Goal: Task Accomplishment & Management: Use online tool/utility

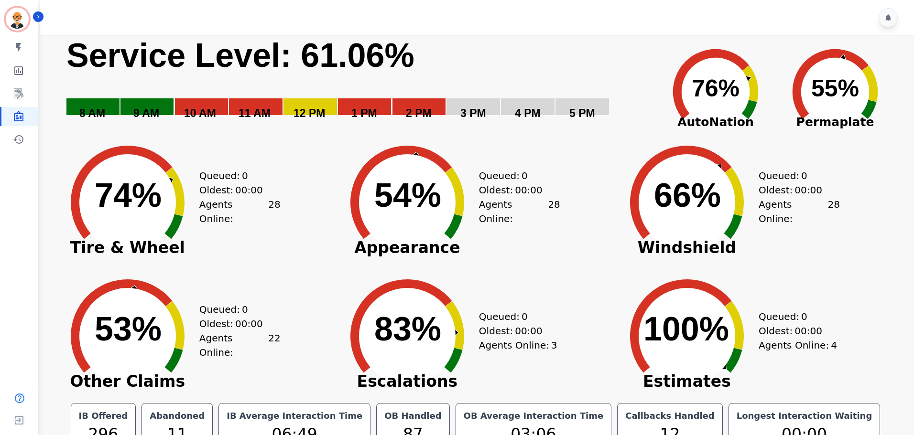
click at [868, 292] on div "Created with Highcharts 10.3.3 100% ​ 100% Estimates Queued: 0 Oldest: 00:00 Ag…" at bounding box center [755, 329] width 280 height 134
click at [56, 223] on icon "Created with Highcharts 10.3.3 74% ​ 74%" at bounding box center [127, 196] width 143 height 134
